Goal: Task Accomplishment & Management: Complete application form

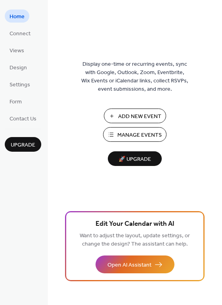
click at [113, 136] on button "Manage Events" at bounding box center [134, 134] width 63 height 15
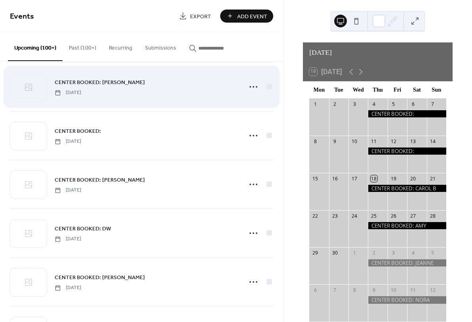
scroll to position [1327, 0]
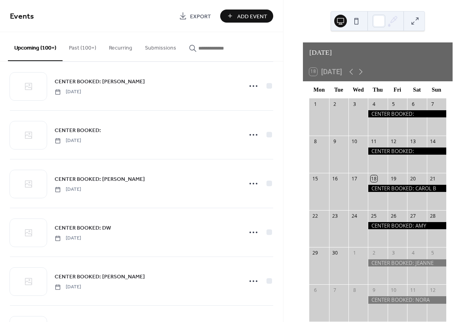
click at [247, 14] on span "Add Event" at bounding box center [252, 16] width 30 height 8
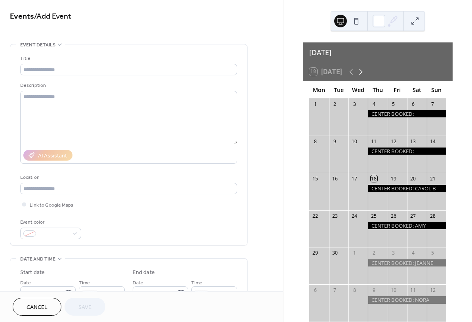
click at [363, 67] on icon at bounding box center [361, 72] width 10 height 10
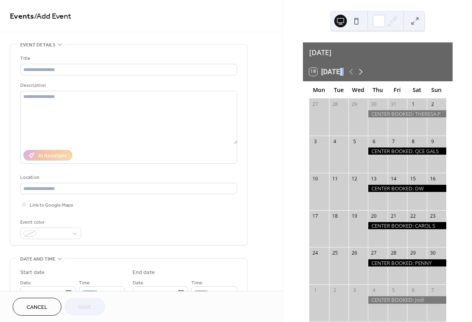
click at [363, 67] on icon at bounding box center [361, 72] width 10 height 10
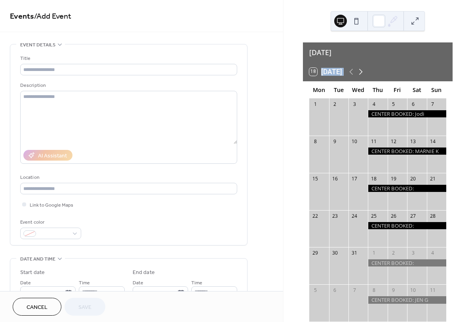
click at [363, 67] on icon at bounding box center [361, 72] width 10 height 10
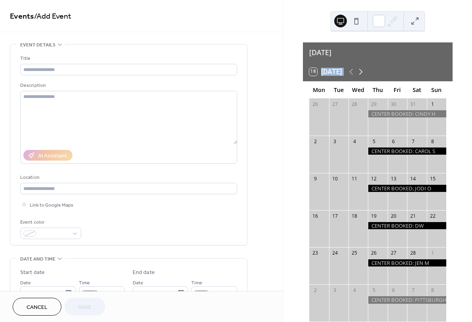
click at [363, 67] on icon at bounding box center [361, 72] width 10 height 10
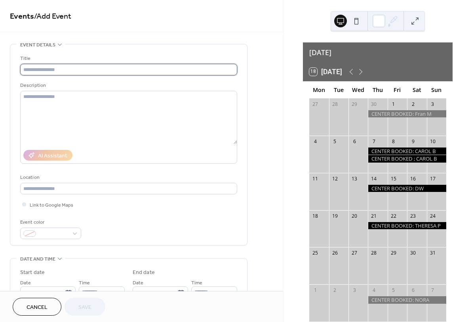
click at [49, 71] on input "text" at bounding box center [128, 69] width 217 height 11
